Goal: Navigation & Orientation: Understand site structure

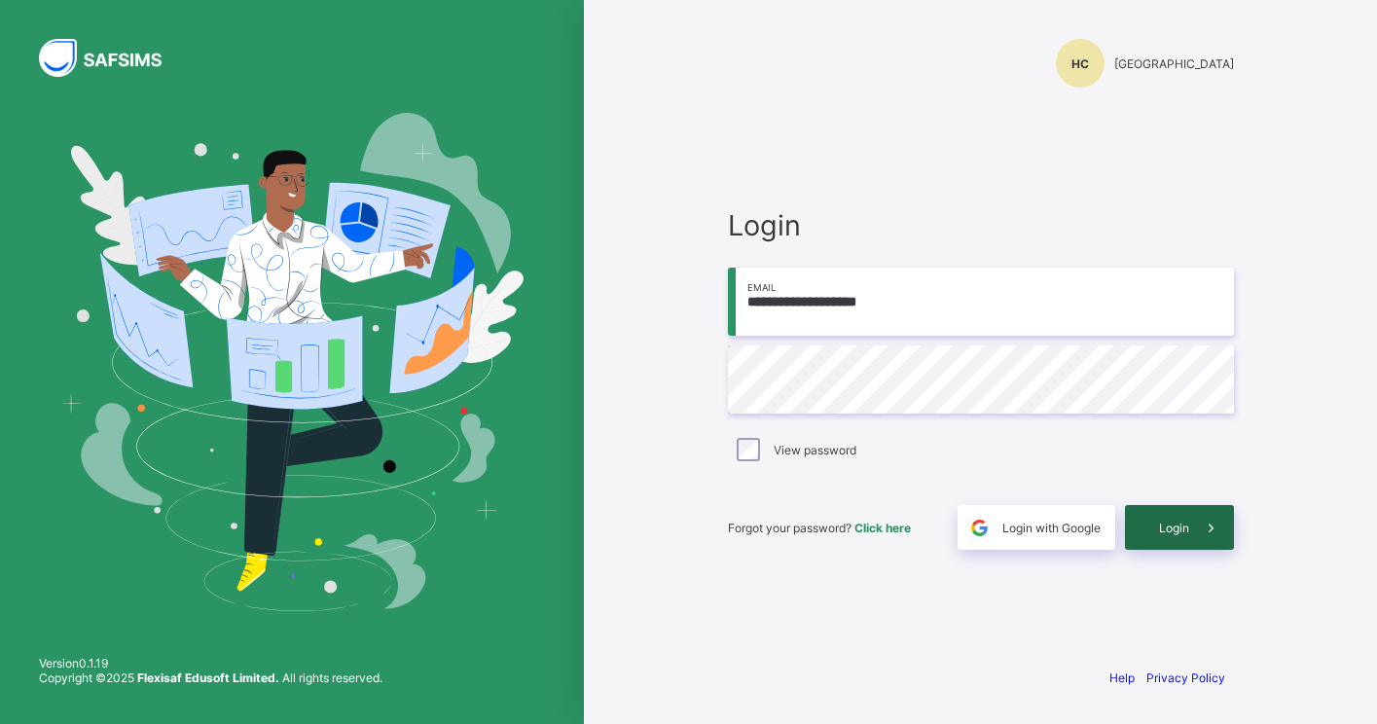
click at [1164, 532] on span "Login" at bounding box center [1174, 528] width 30 height 15
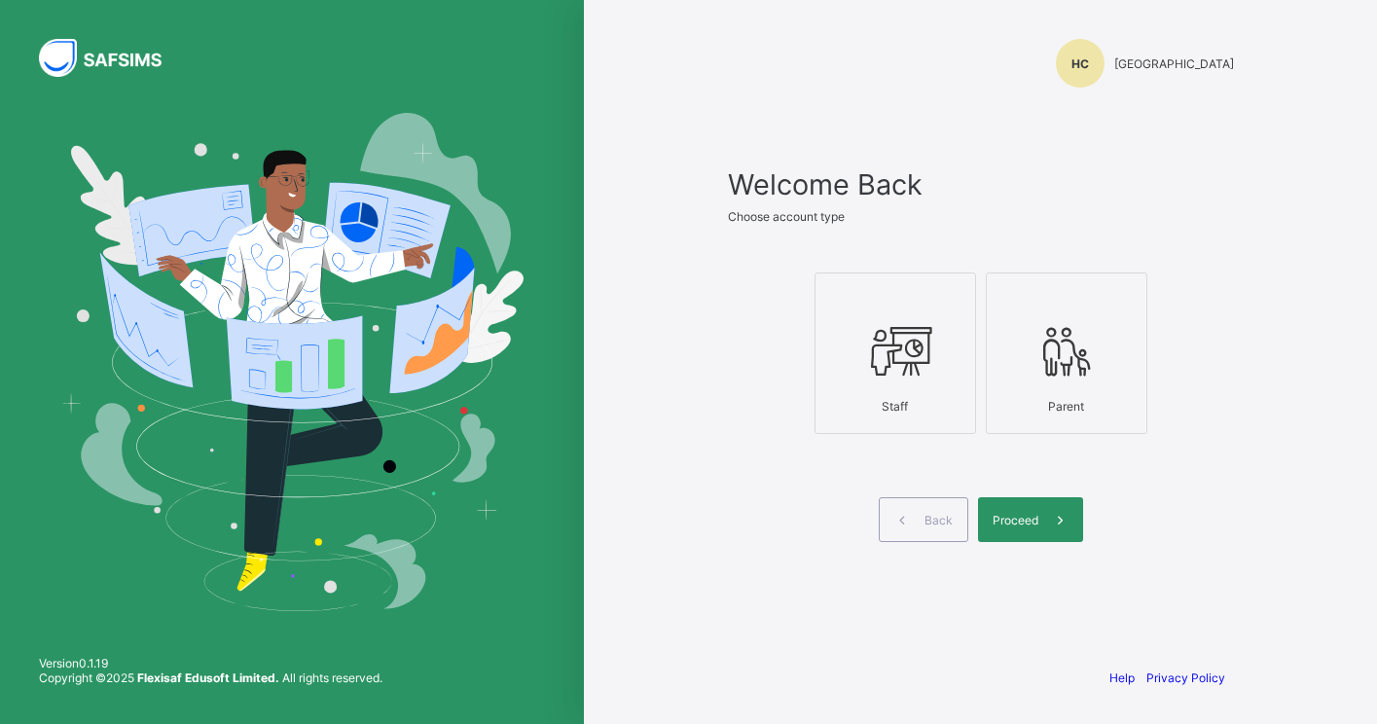
click at [890, 387] on div at bounding box center [895, 350] width 140 height 77
click at [1039, 540] on span at bounding box center [1061, 519] width 45 height 45
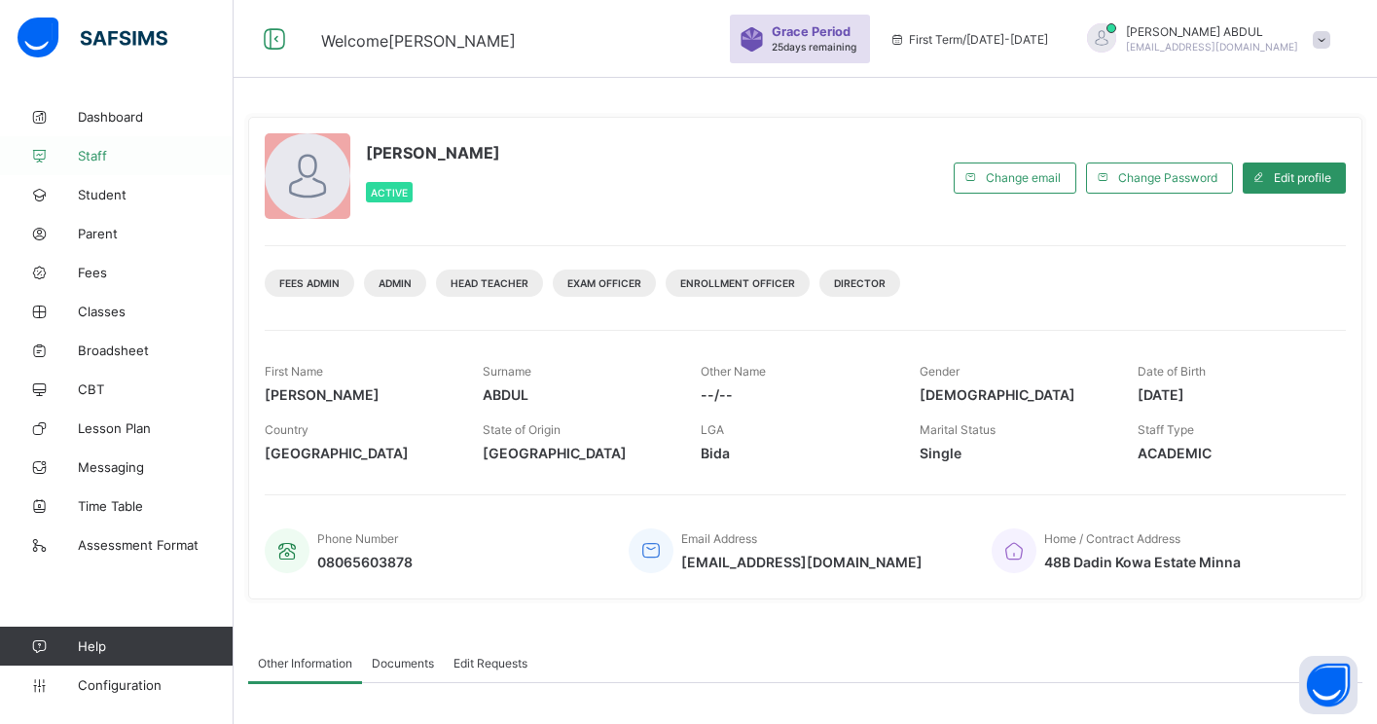
click at [123, 151] on span "Staff" at bounding box center [156, 156] width 156 height 16
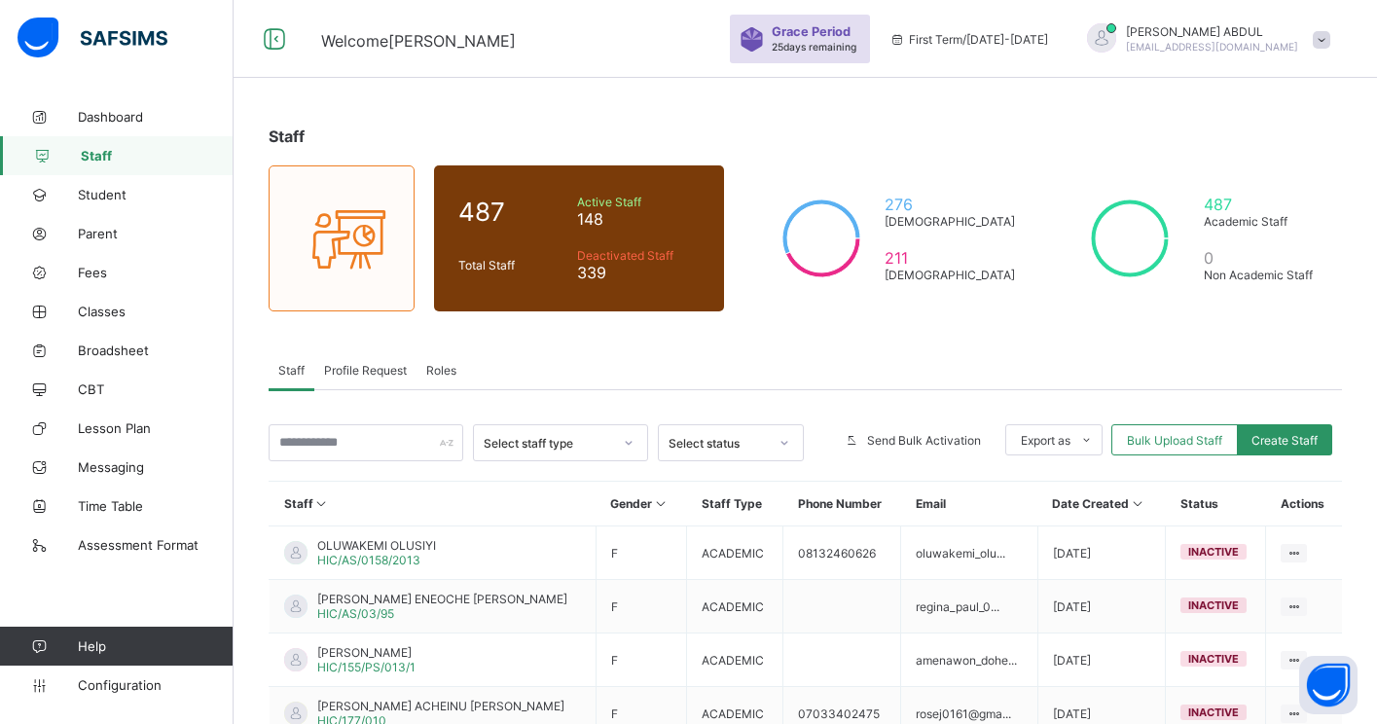
click at [351, 371] on span "Profile Request" at bounding box center [365, 370] width 83 height 15
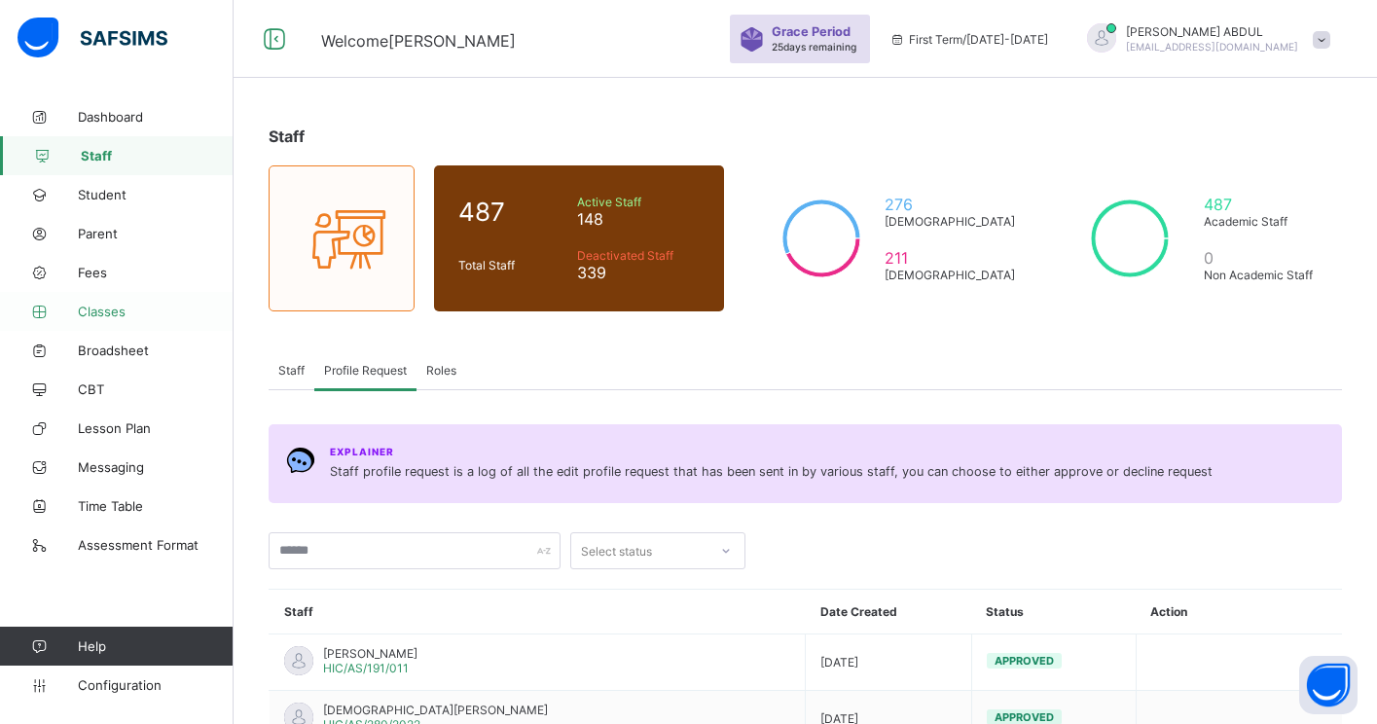
click at [101, 312] on span "Classes" at bounding box center [156, 312] width 156 height 16
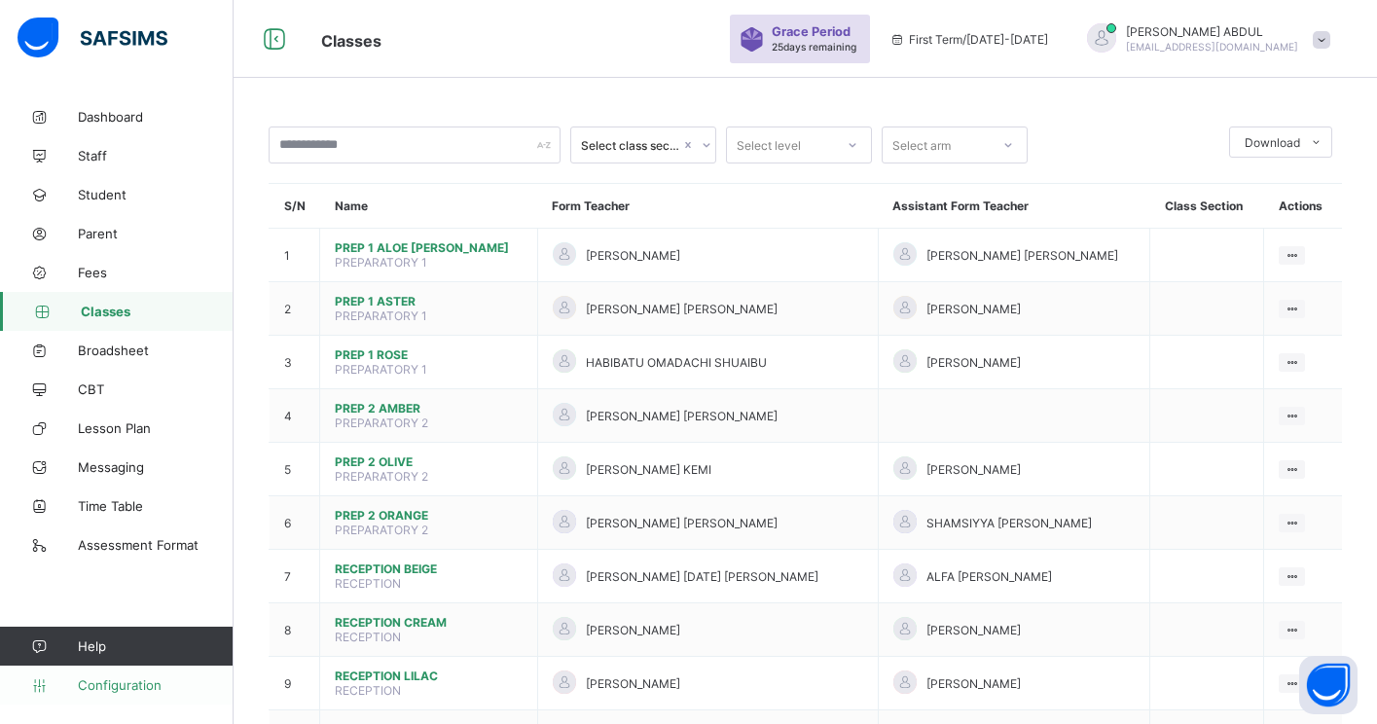
click at [152, 676] on link "Configuration" at bounding box center [116, 685] width 233 height 39
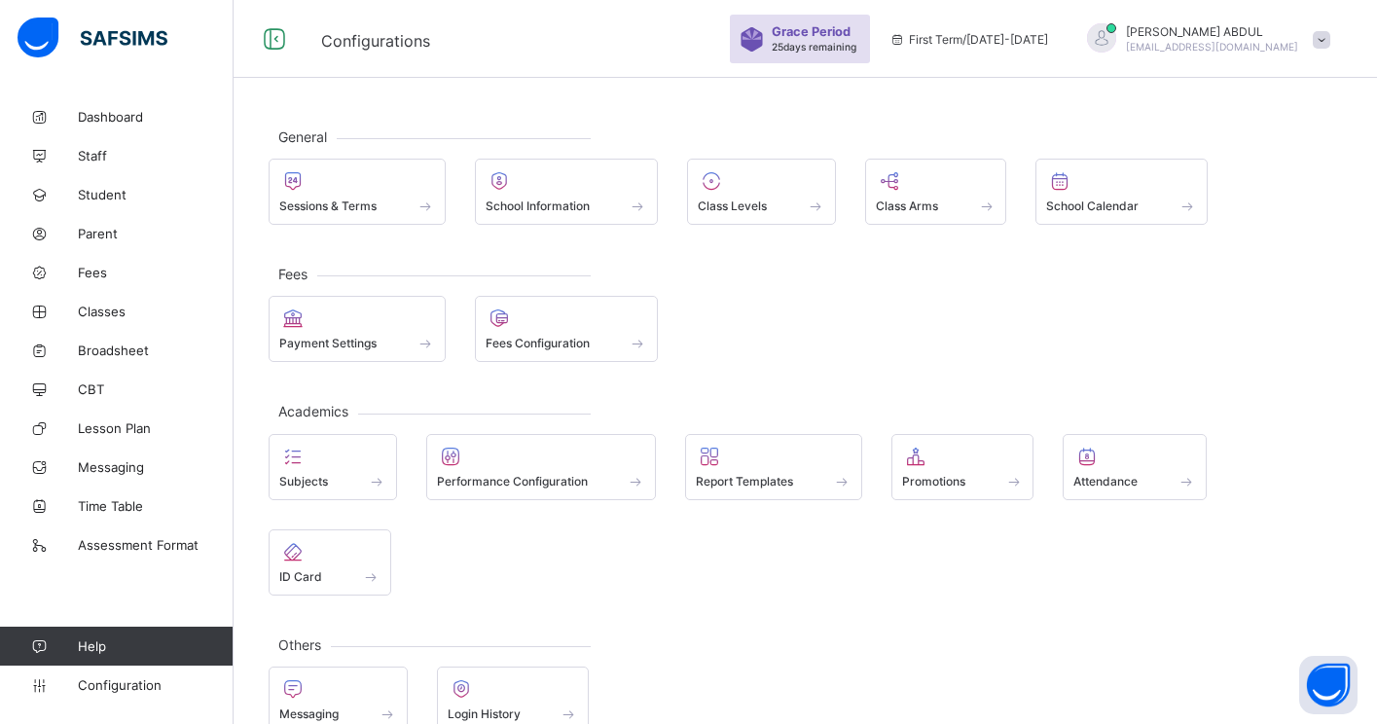
scroll to position [38, 0]
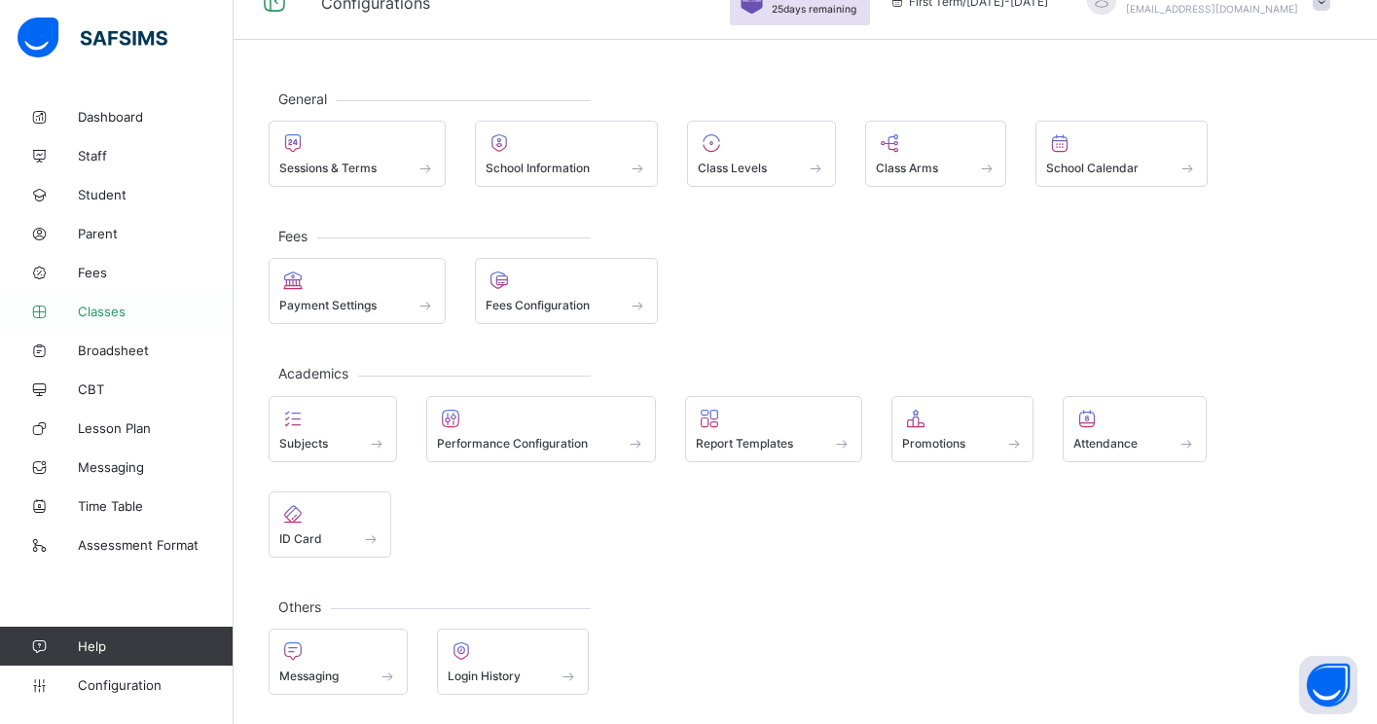
click at [113, 302] on link "Classes" at bounding box center [117, 311] width 234 height 39
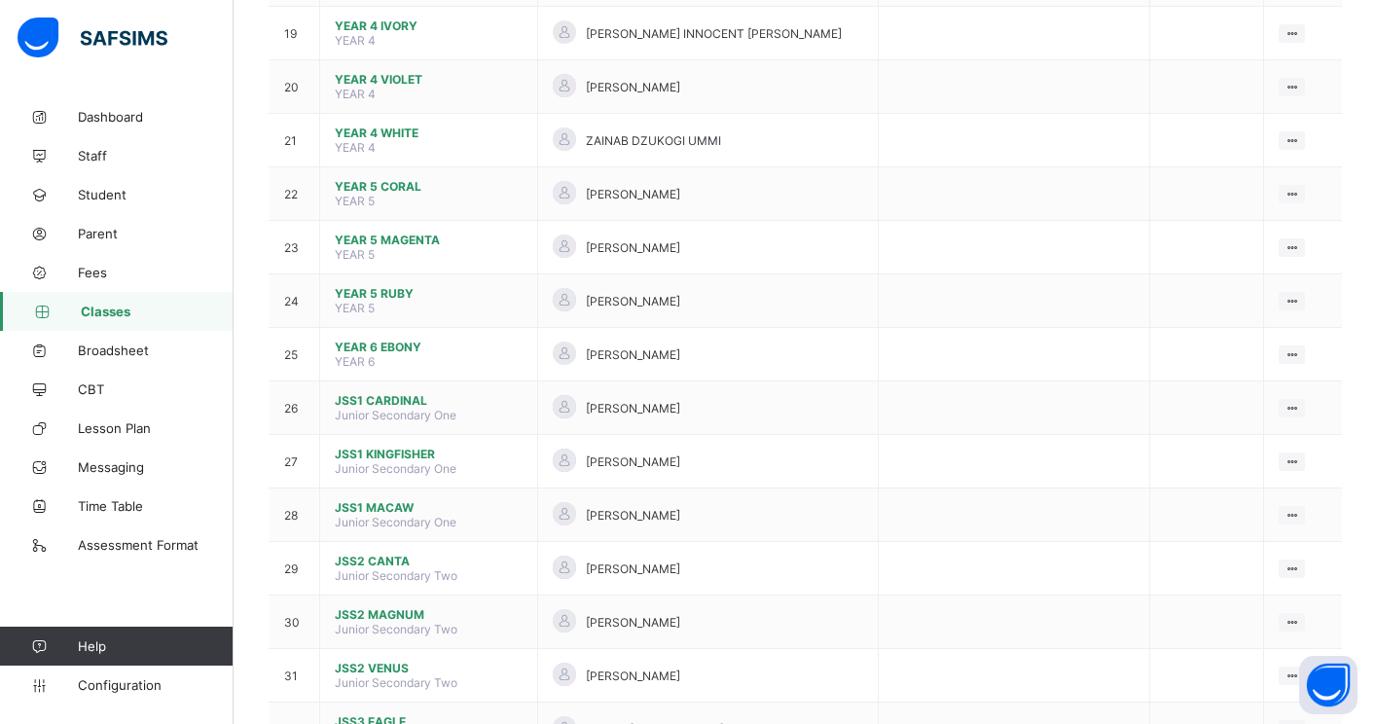
scroll to position [1191, 0]
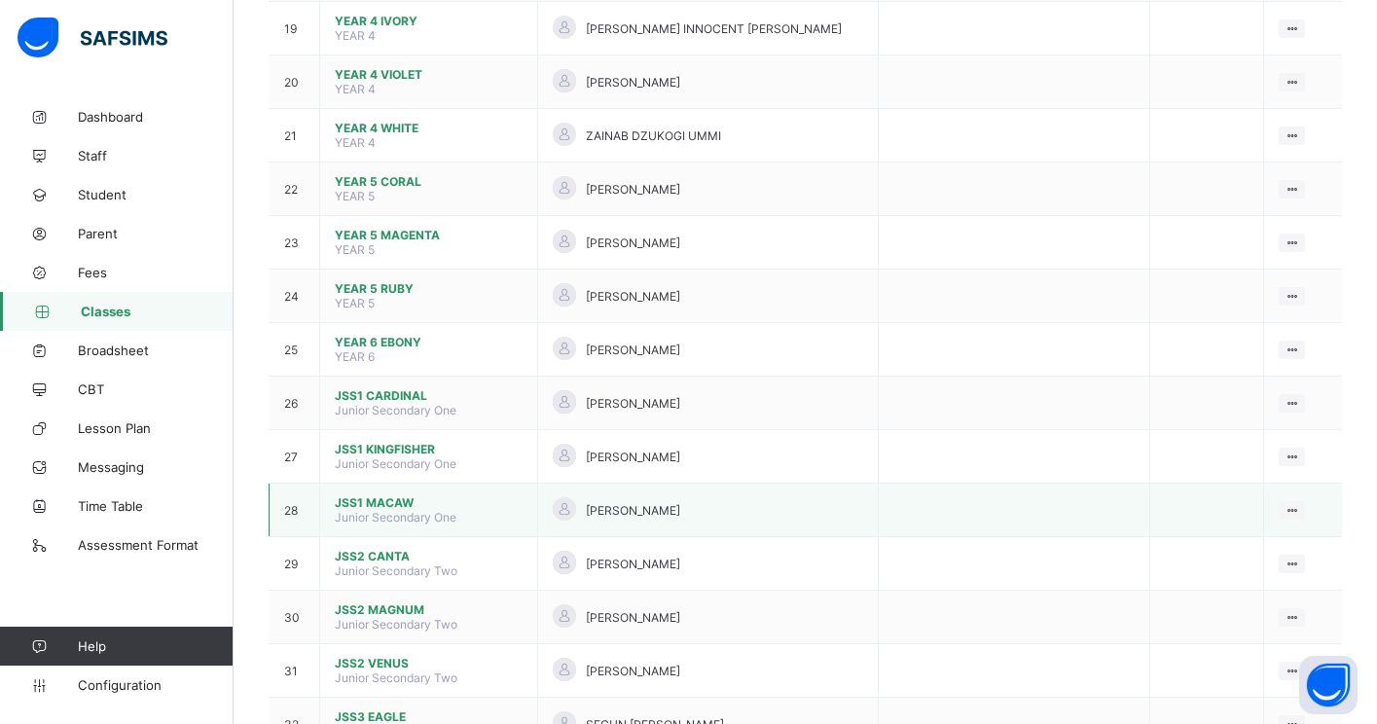
click at [411, 504] on span "JSS1 MACAW" at bounding box center [429, 502] width 188 height 15
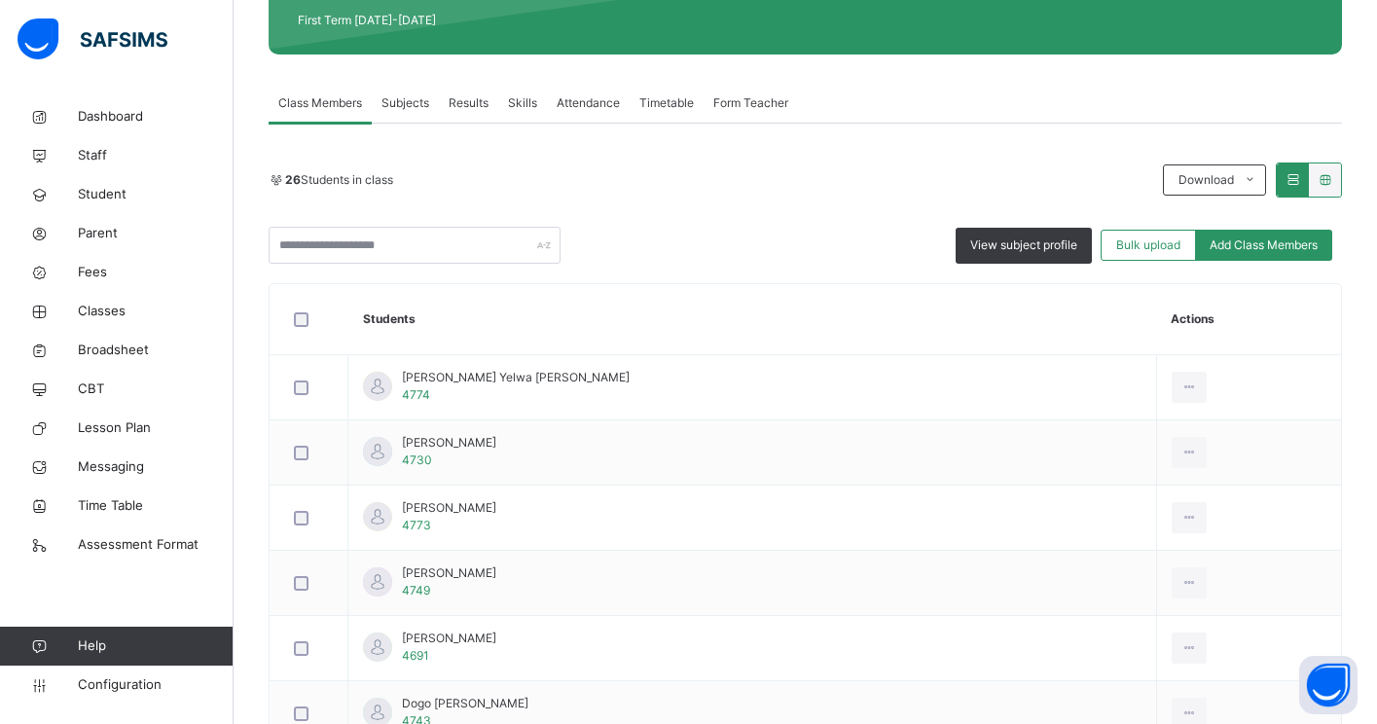
scroll to position [123, 0]
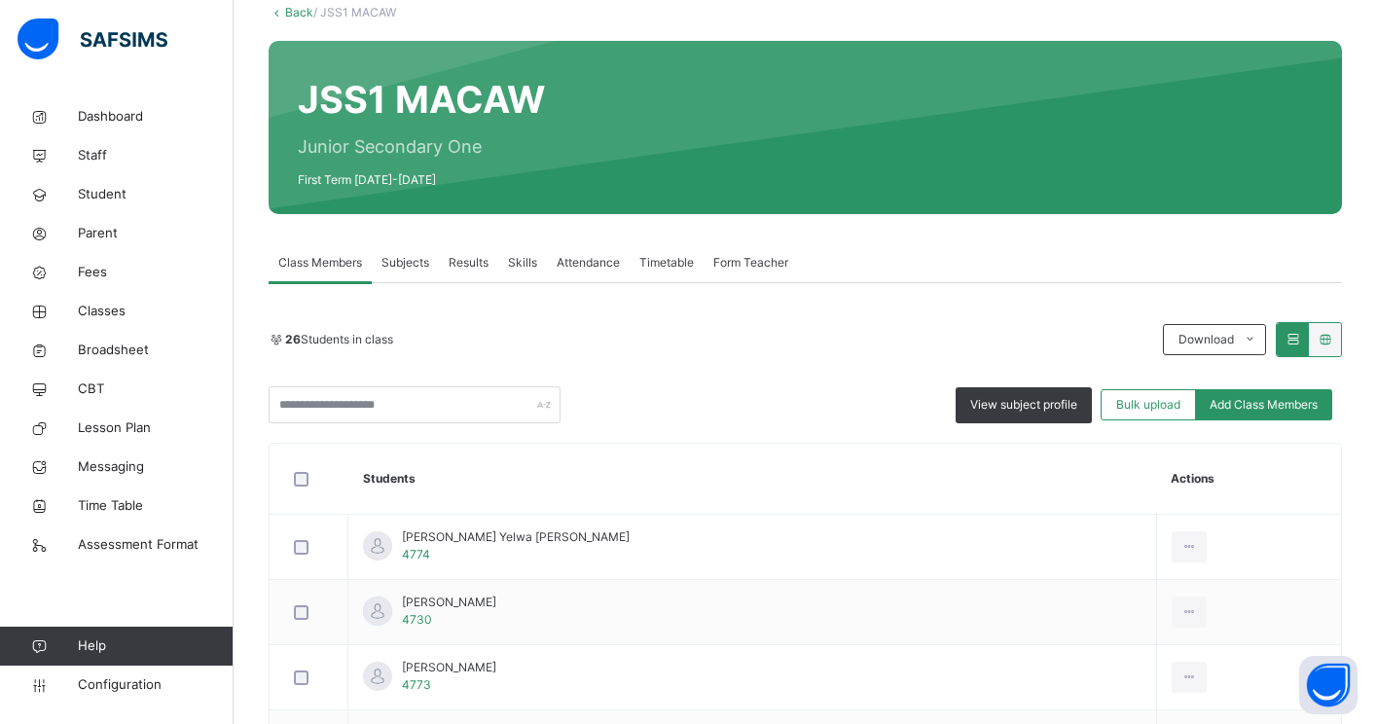
click at [412, 262] on span "Subjects" at bounding box center [406, 263] width 48 height 18
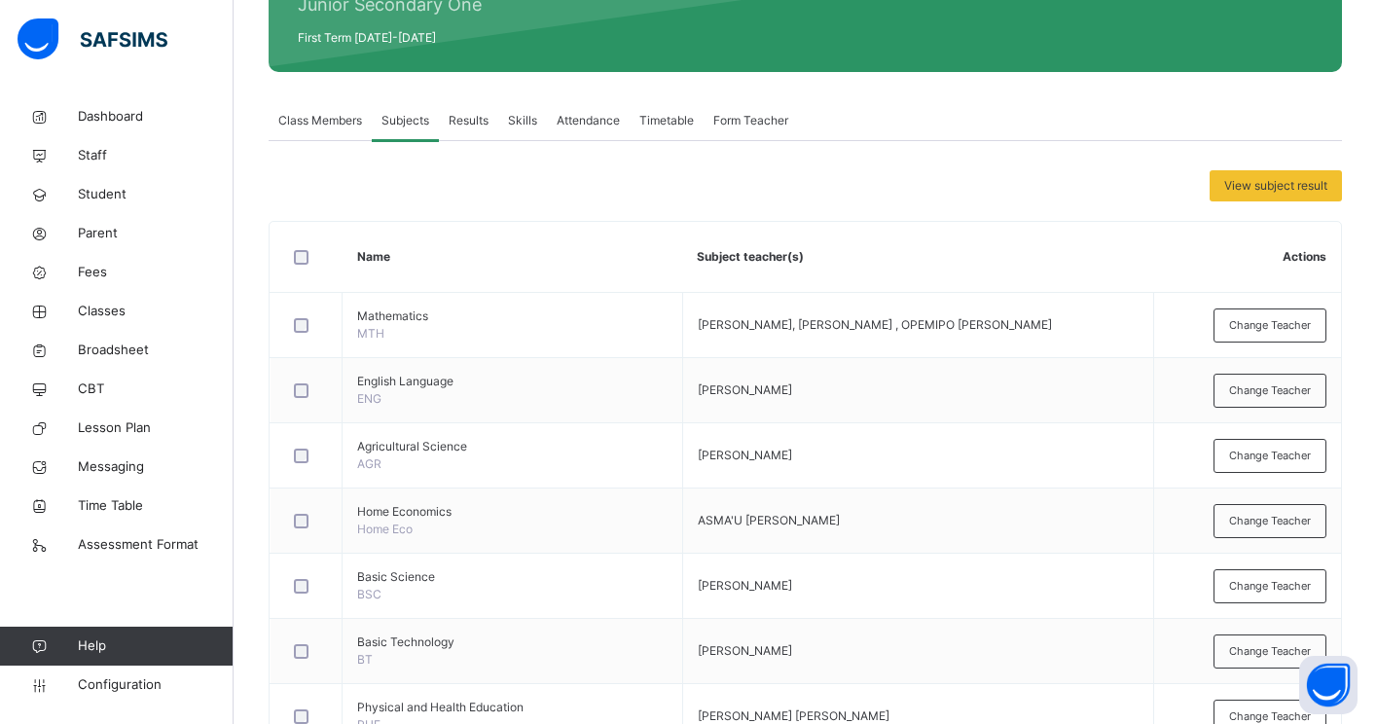
scroll to position [0, 0]
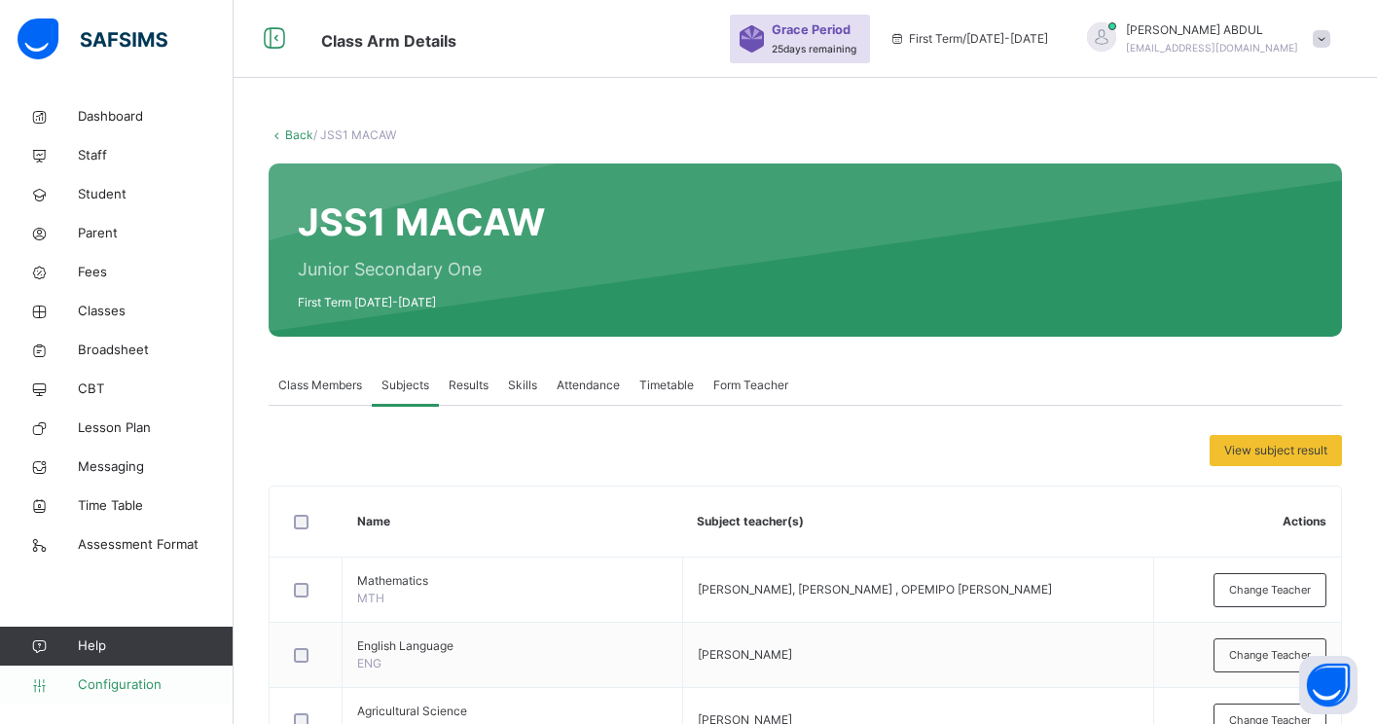
click at [107, 683] on span "Configuration" at bounding box center [155, 685] width 155 height 19
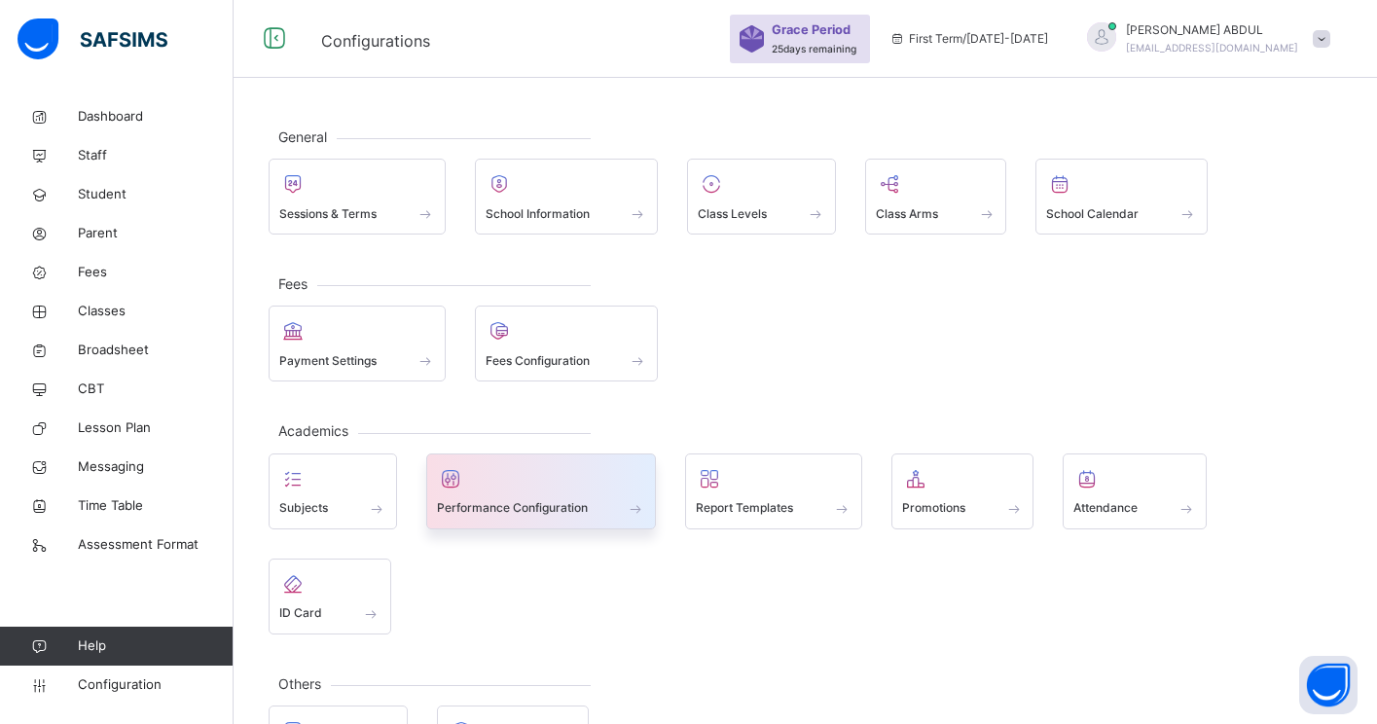
scroll to position [87, 0]
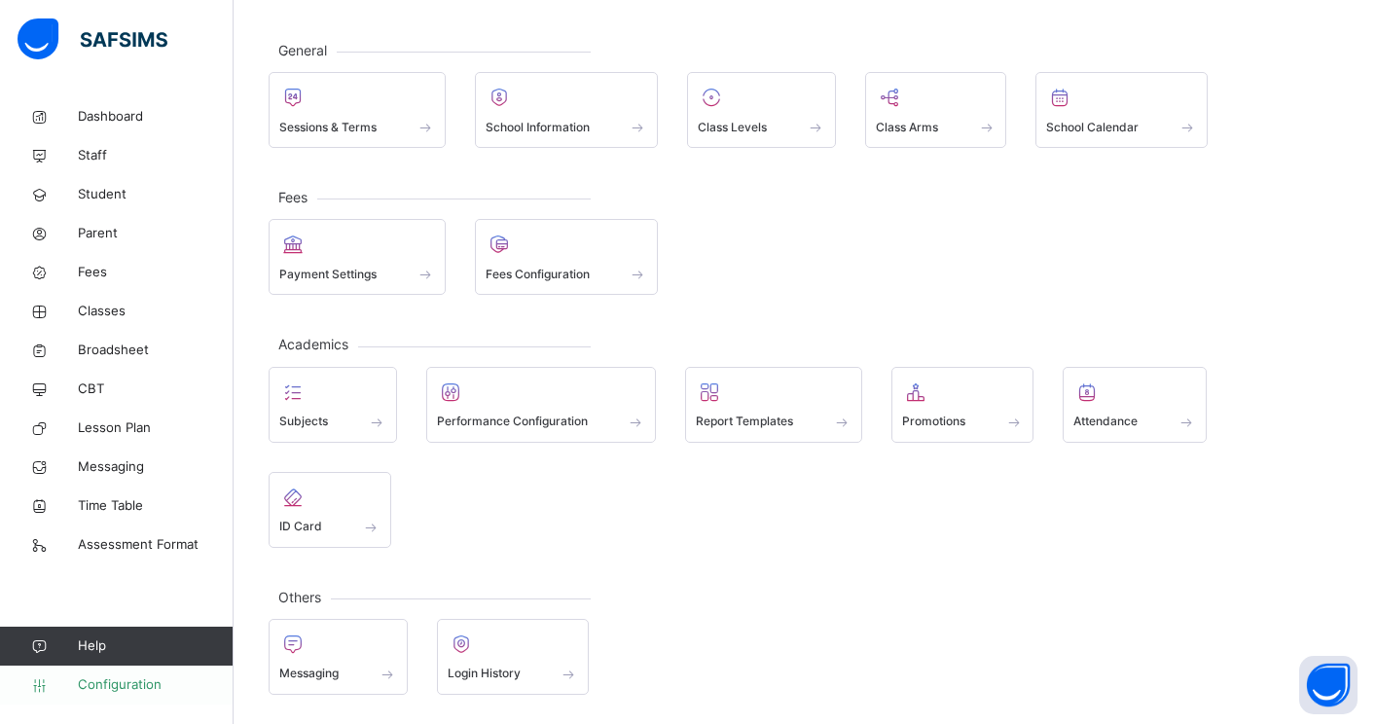
click at [165, 678] on span "Configuration" at bounding box center [155, 685] width 155 height 19
click at [155, 680] on span "Configuration" at bounding box center [155, 685] width 155 height 19
click at [499, 659] on span at bounding box center [513, 661] width 131 height 5
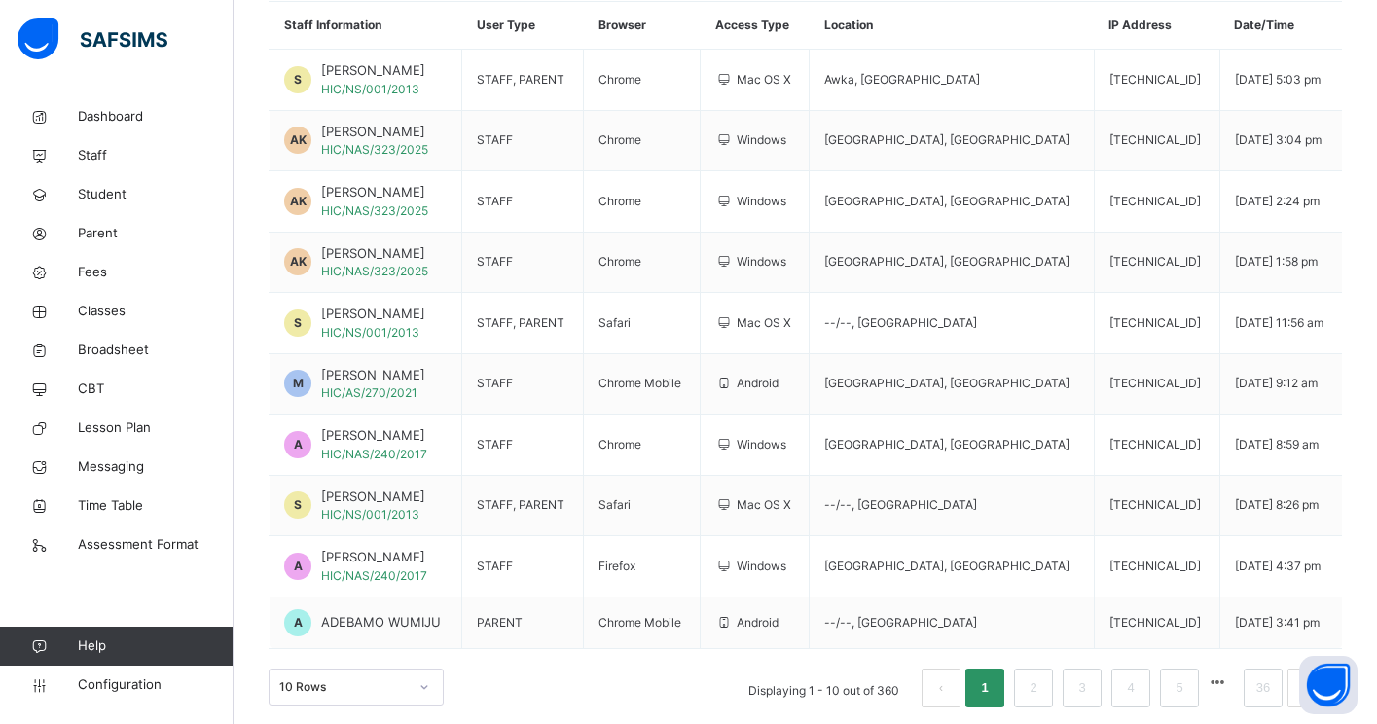
scroll to position [261, 0]
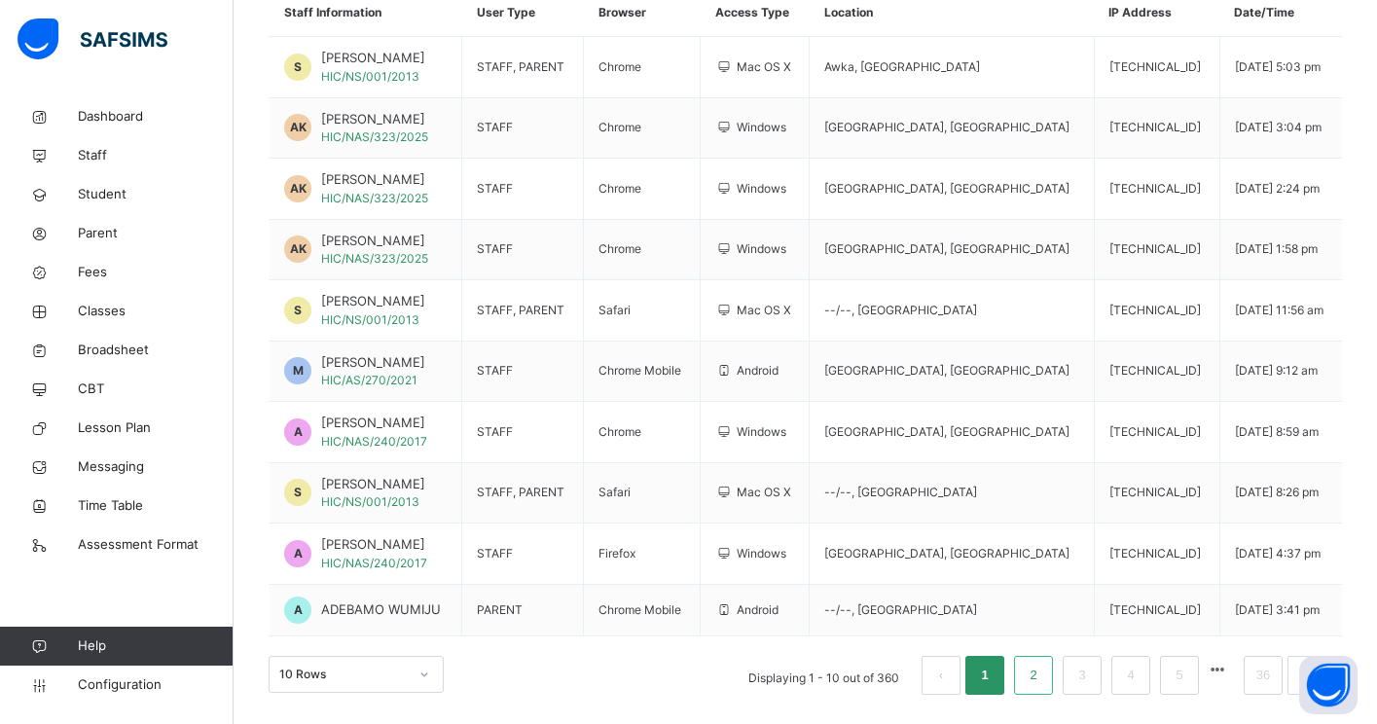
click at [1031, 683] on link "2" at bounding box center [1033, 675] width 18 height 25
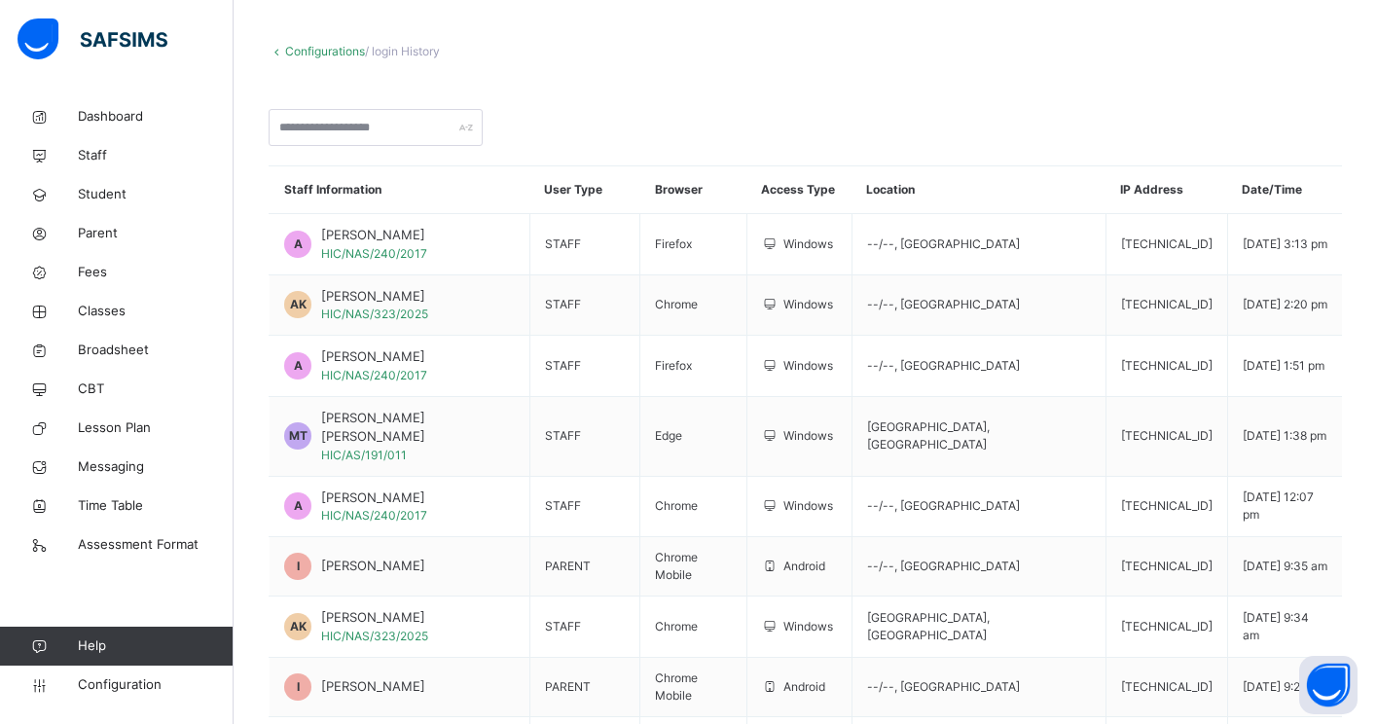
scroll to position [251, 0]
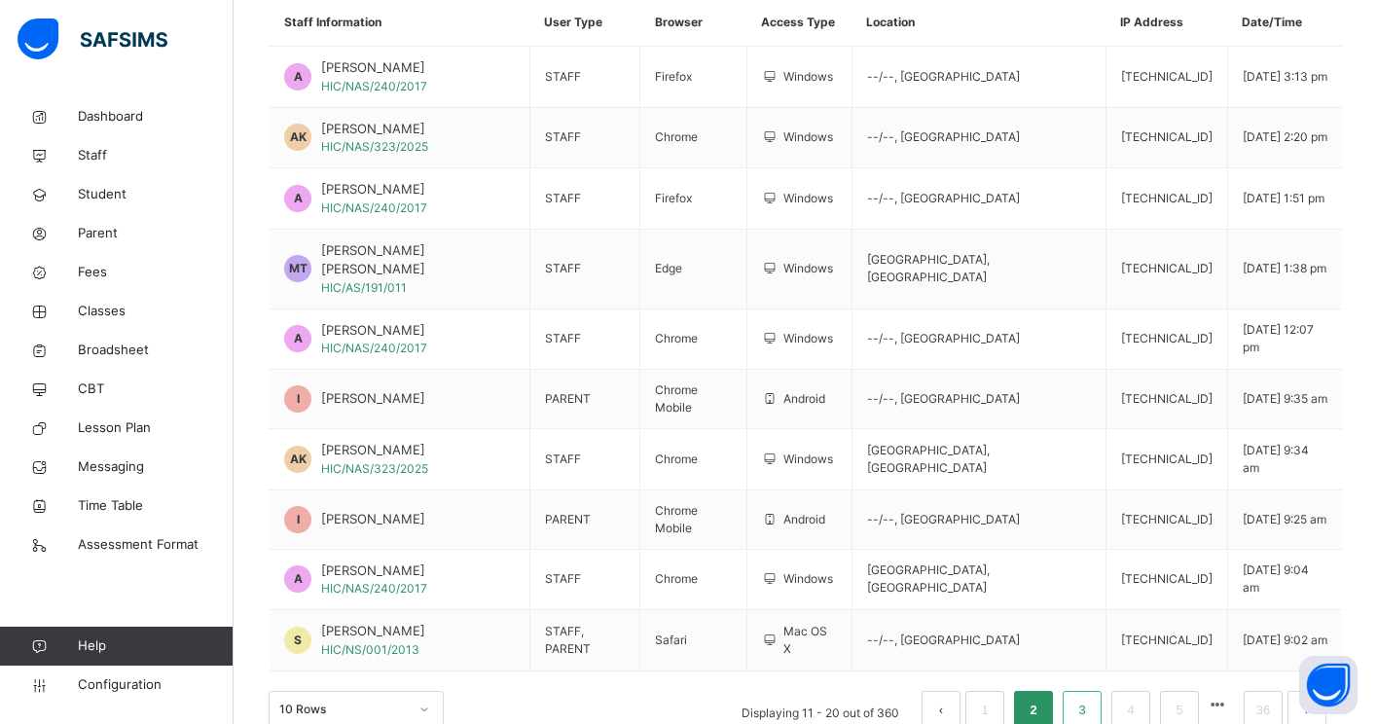
click at [1079, 698] on link "3" at bounding box center [1082, 710] width 18 height 25
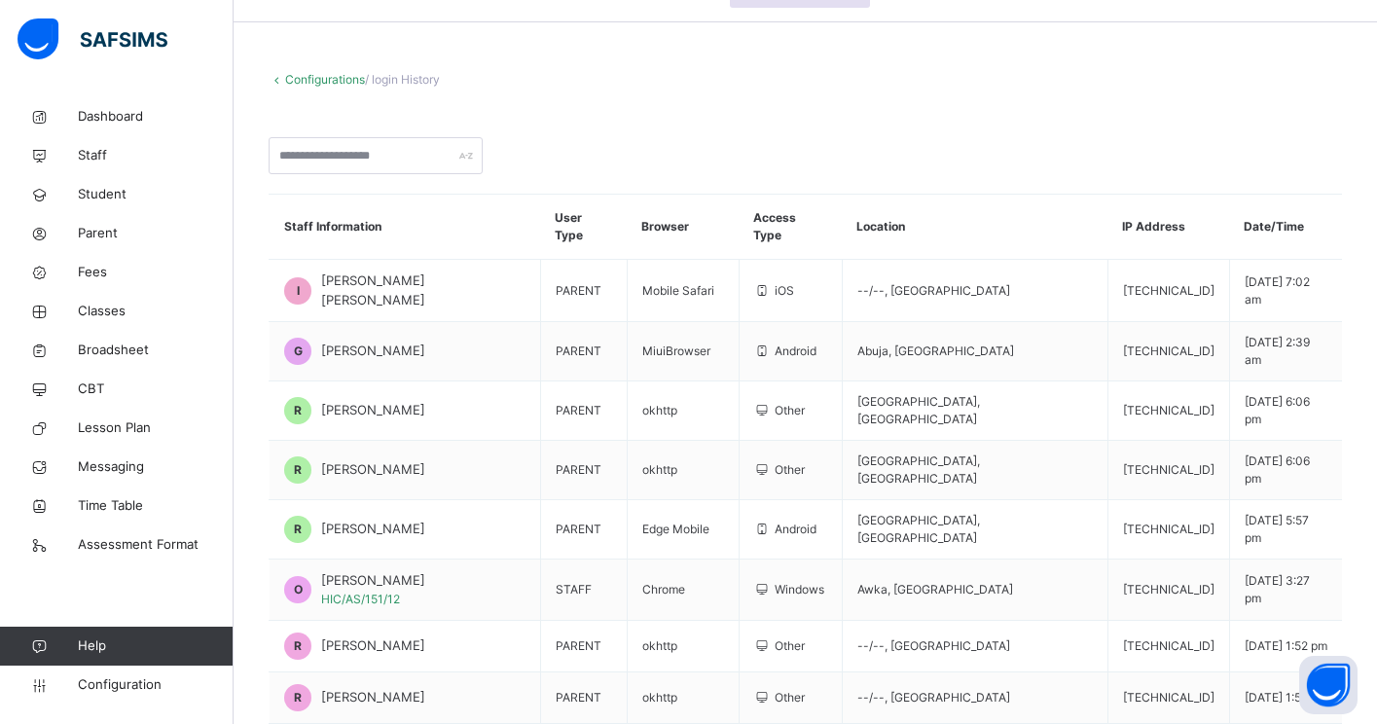
scroll to position [0, 0]
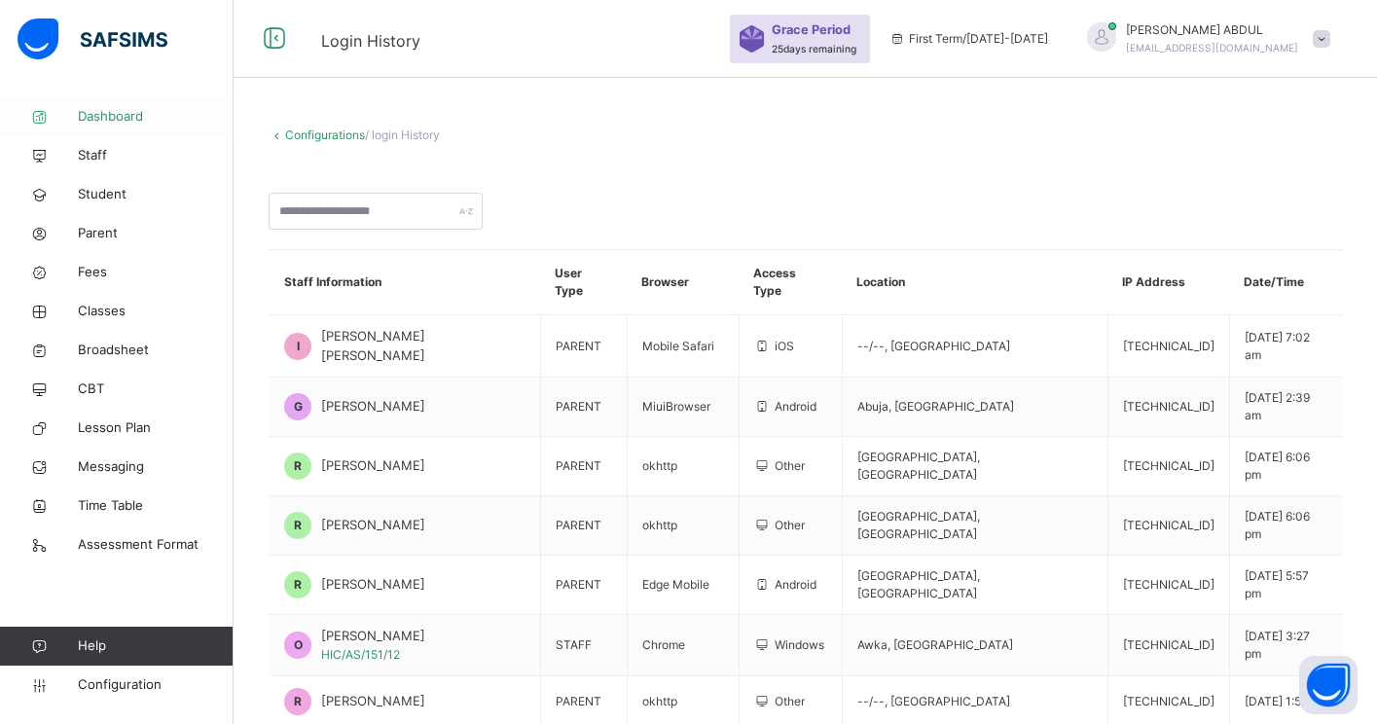
click at [133, 121] on span "Dashboard" at bounding box center [156, 116] width 156 height 19
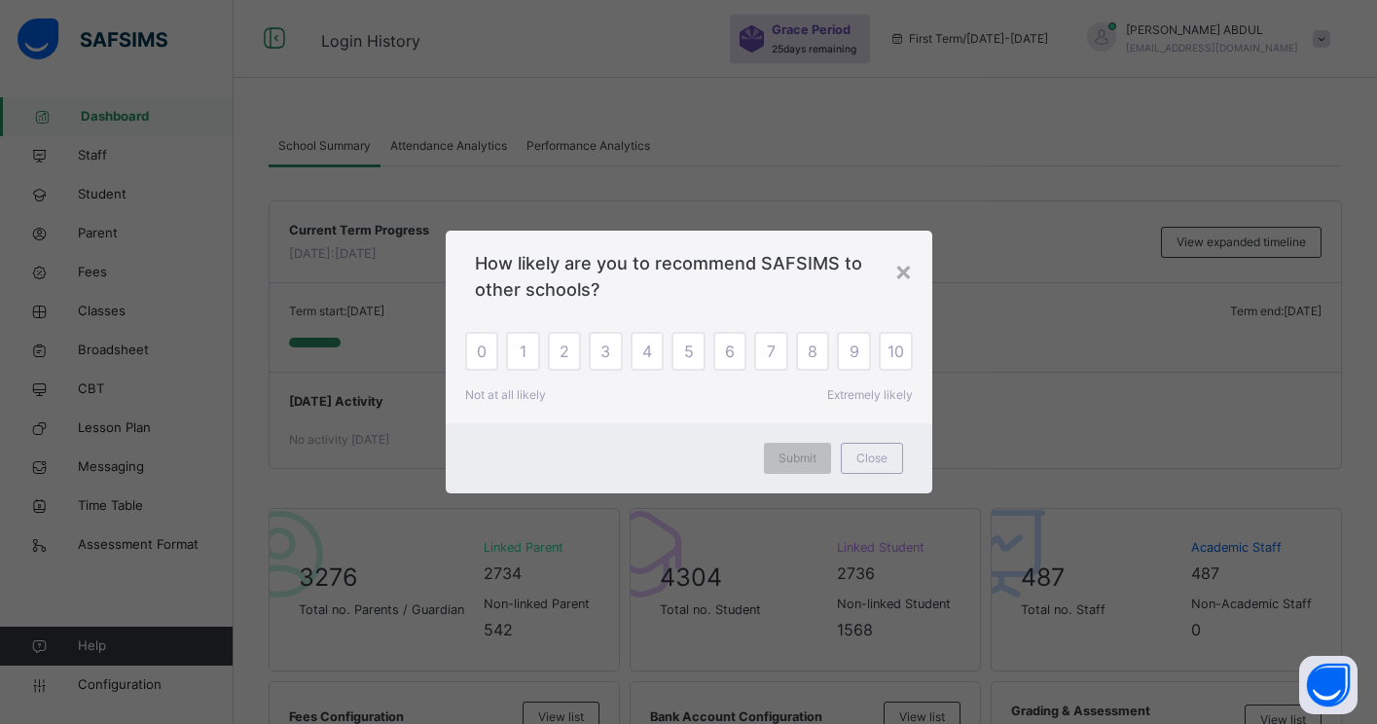
click at [908, 272] on div "×" at bounding box center [904, 270] width 18 height 41
click at [903, 273] on div "Current Term Progress [DATE]: [DATE] View expanded timeline" at bounding box center [806, 243] width 1072 height 82
click at [899, 278] on div "Current Term Progress [DATE]: [DATE] View expanded timeline" at bounding box center [806, 243] width 1072 height 82
click at [879, 461] on div "[DATE] Activity No activity [DATE]" at bounding box center [806, 419] width 1072 height 95
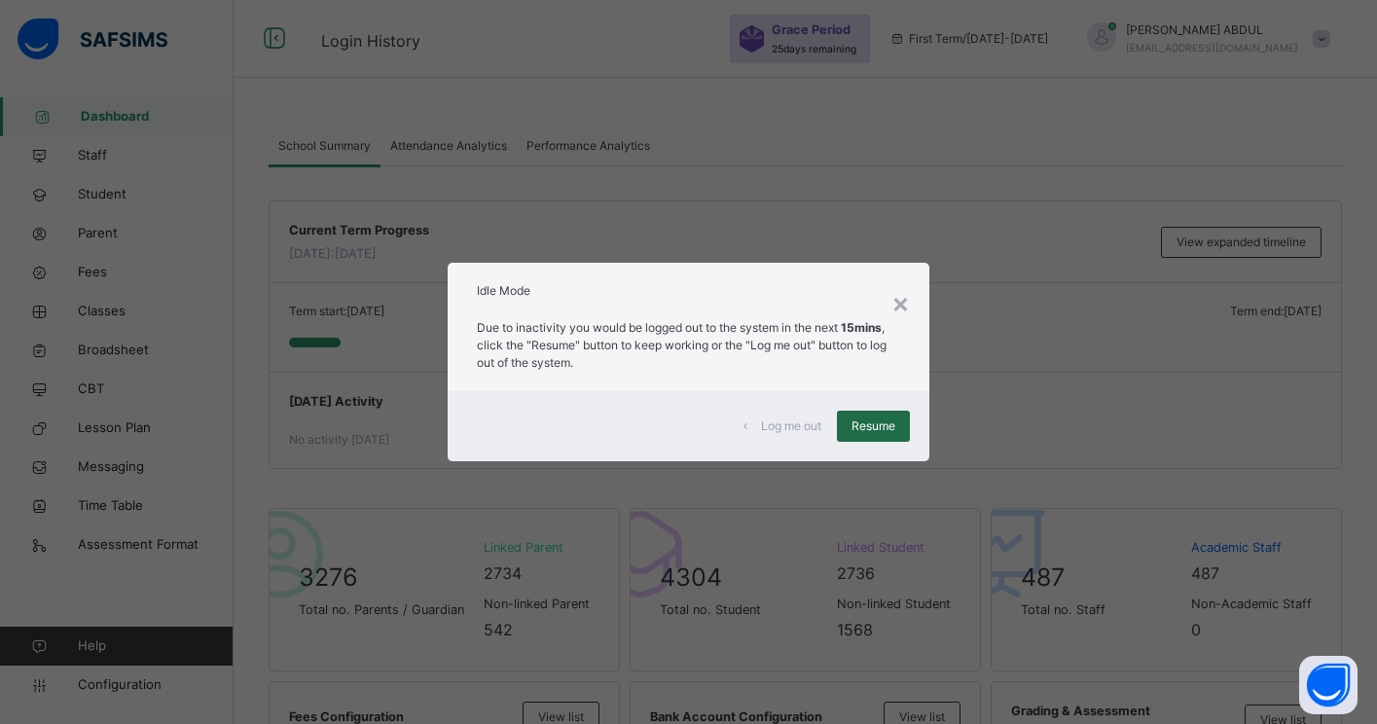
click at [867, 431] on span "Resume" at bounding box center [874, 427] width 44 height 18
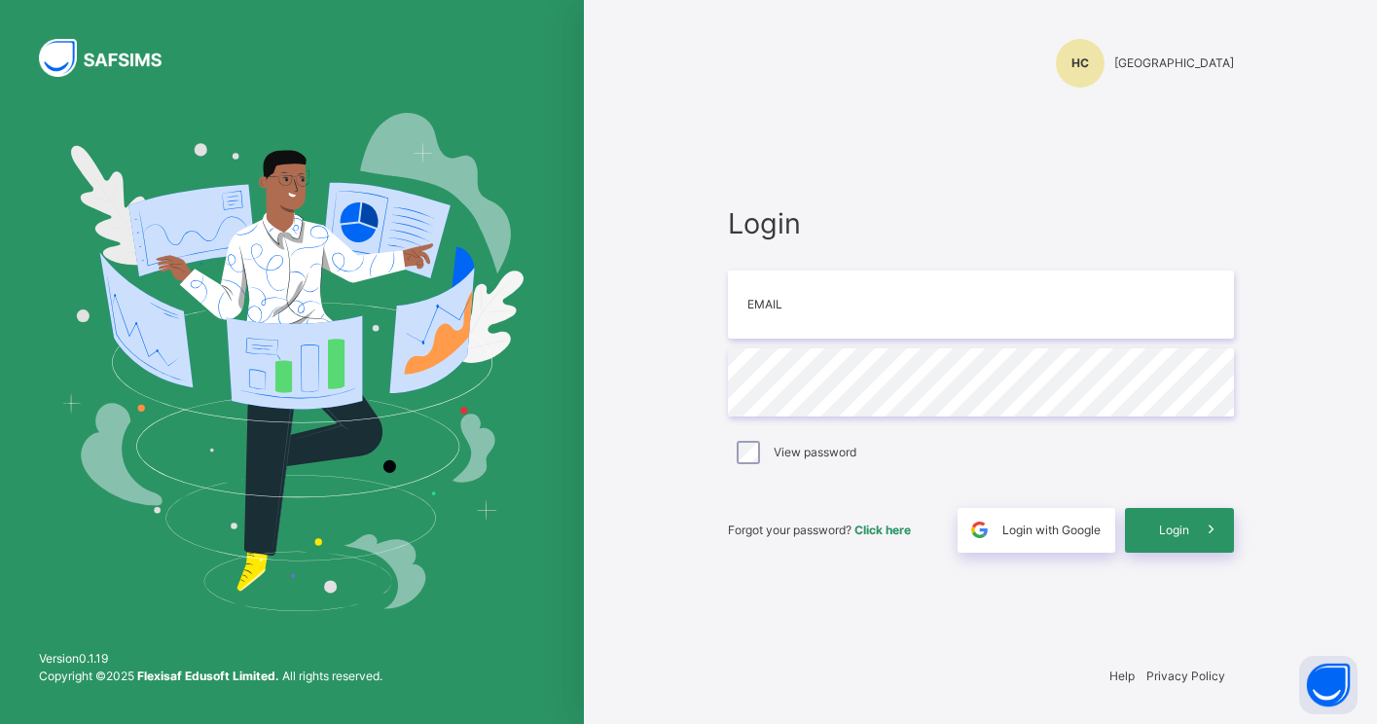
type input "**********"
